Goal: Find specific page/section: Find specific page/section

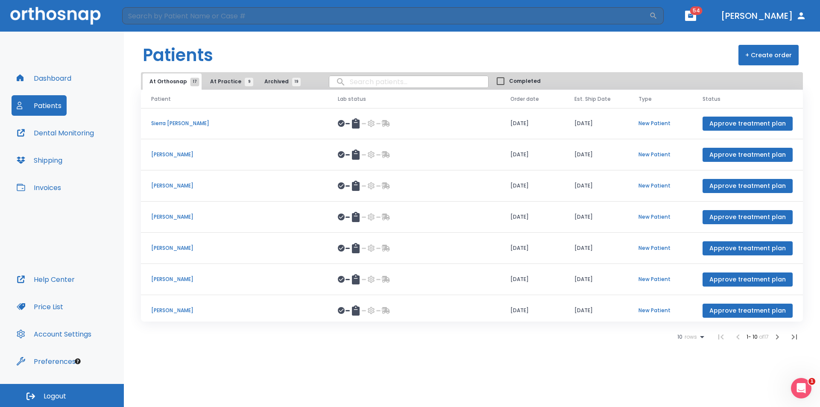
click at [353, 86] on input "search" at bounding box center [408, 81] width 159 height 17
type input "[DEMOGRAPHIC_DATA]"
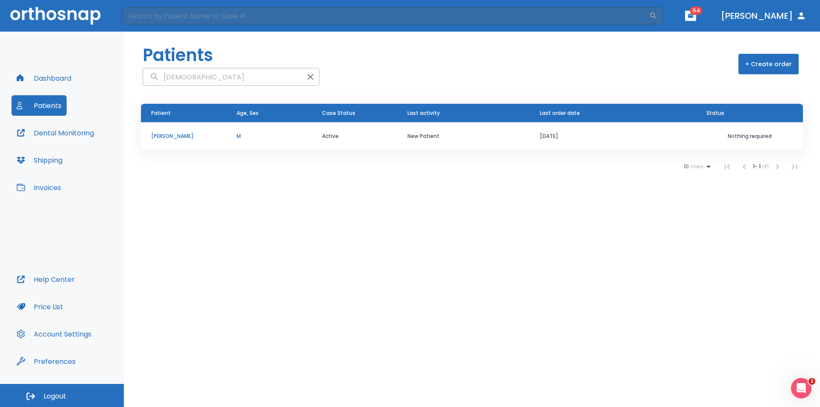
click at [166, 139] on p "[PERSON_NAME]" at bounding box center [183, 136] width 65 height 8
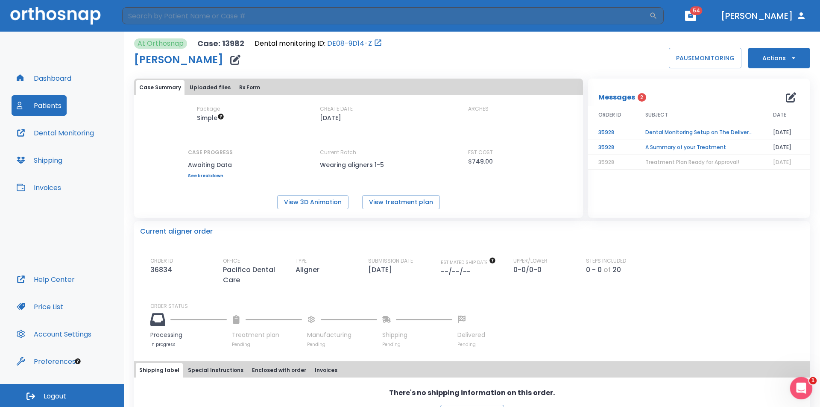
click at [806, 382] on div "Open Intercom Messenger" at bounding box center [799, 387] width 28 height 28
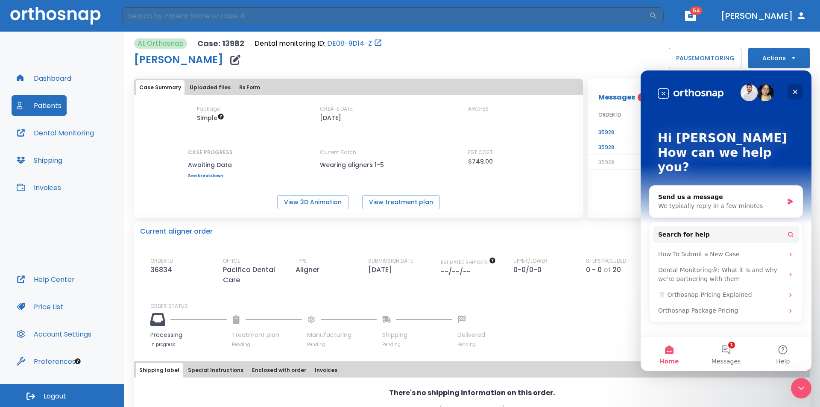
click at [794, 90] on icon "Close" at bounding box center [795, 92] width 5 height 5
